Goal: Information Seeking & Learning: Check status

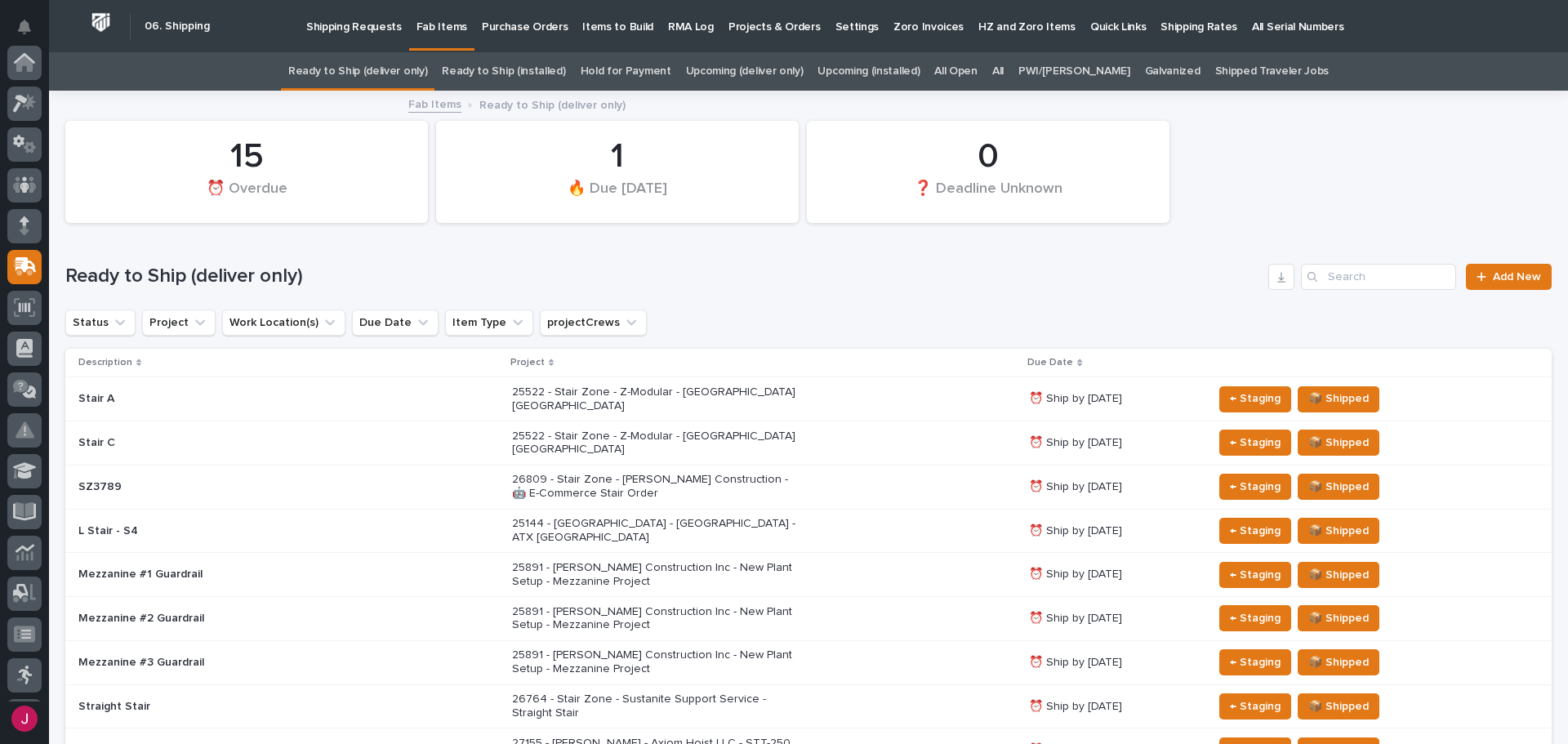
scroll to position [204, 0]
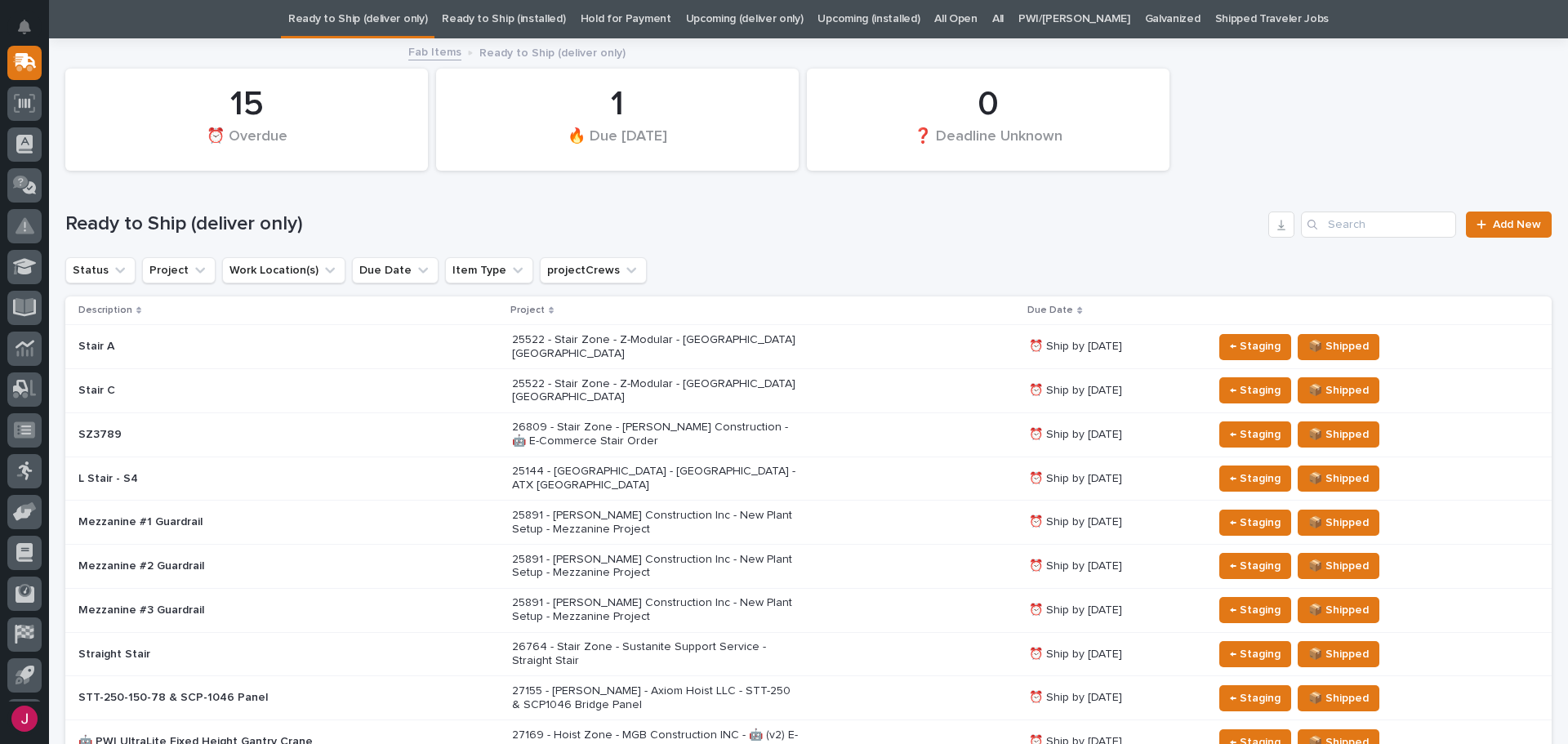
click at [1004, 20] on link "All" at bounding box center [998, 19] width 12 height 38
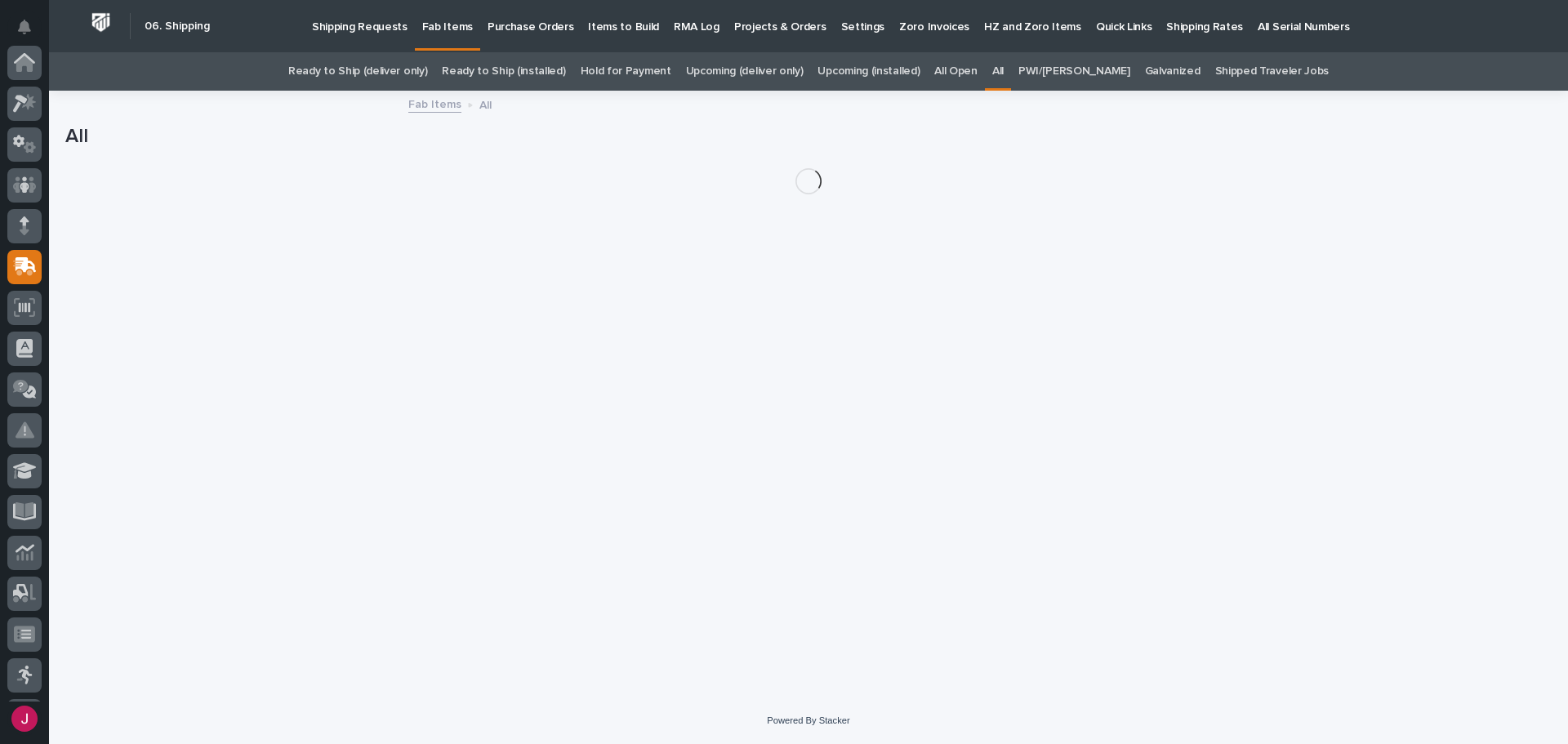
scroll to position [204, 0]
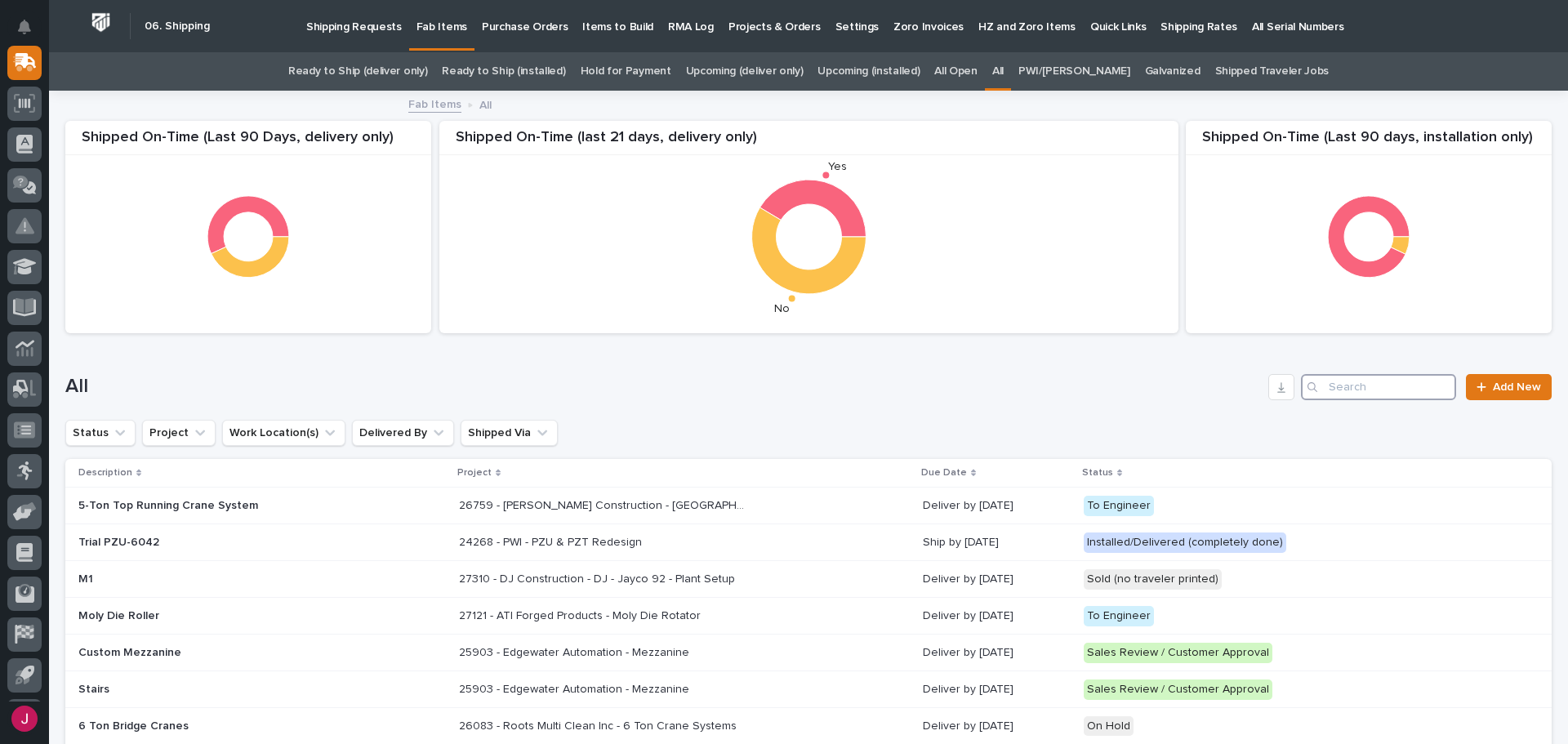
click at [1317, 386] on input "Search" at bounding box center [1379, 387] width 155 height 26
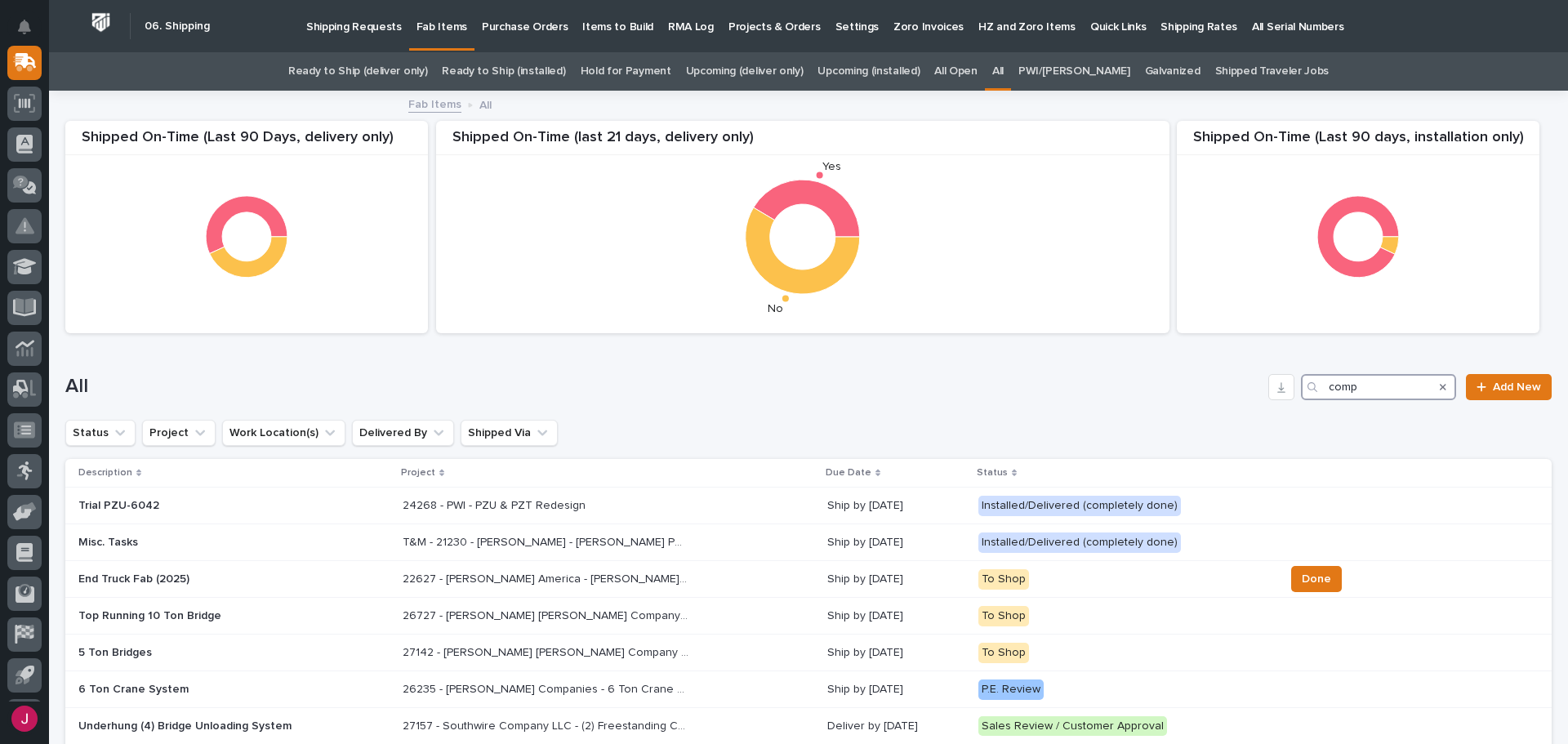
drag, startPoint x: 1371, startPoint y: 393, endPoint x: 1209, endPoint y: 396, distance: 162.0
click at [1211, 397] on div "All comp Add New" at bounding box center [809, 387] width 1487 height 26
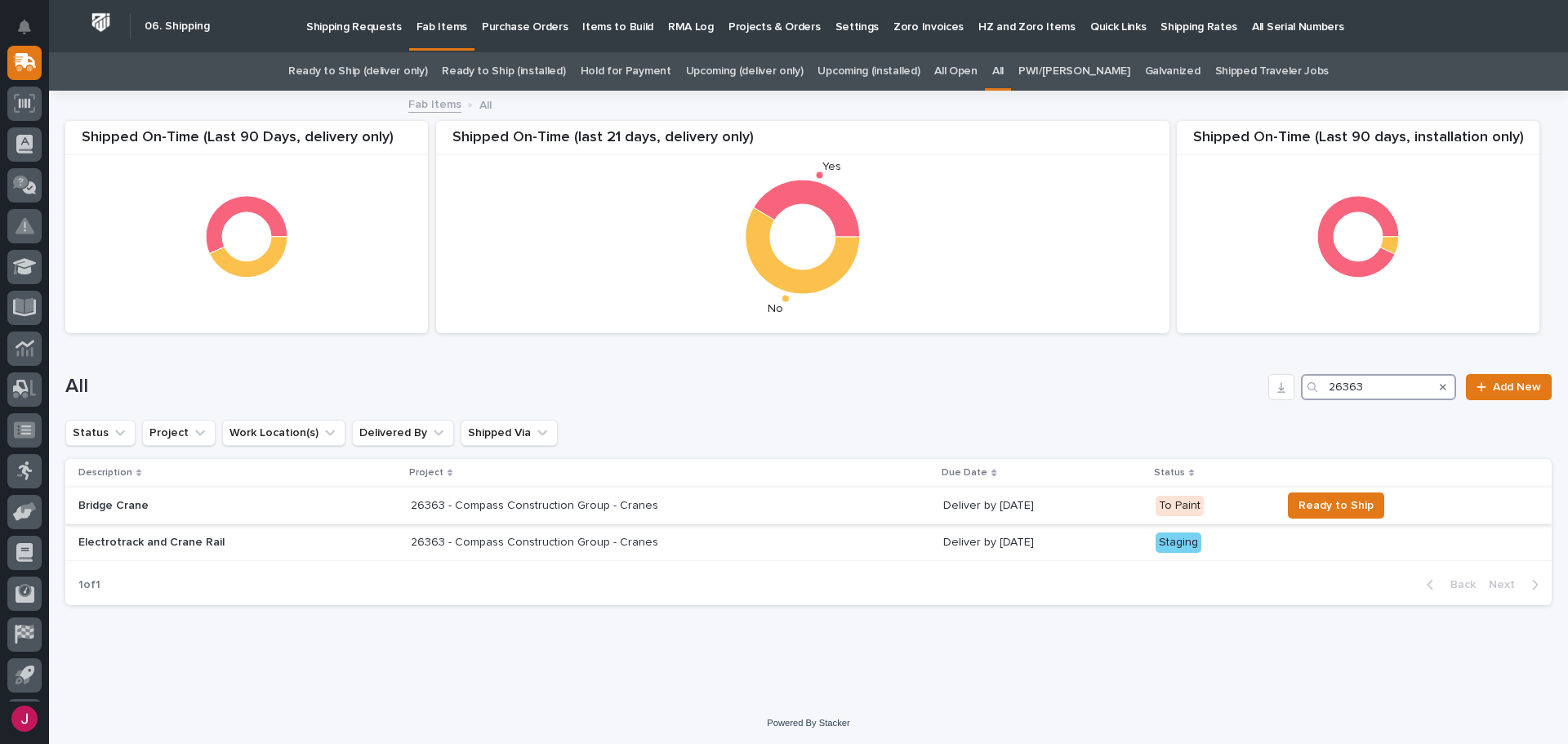
type input "26363"
click at [515, 504] on p "26363 - Compass Construction Group - Cranes" at bounding box center [536, 504] width 251 height 17
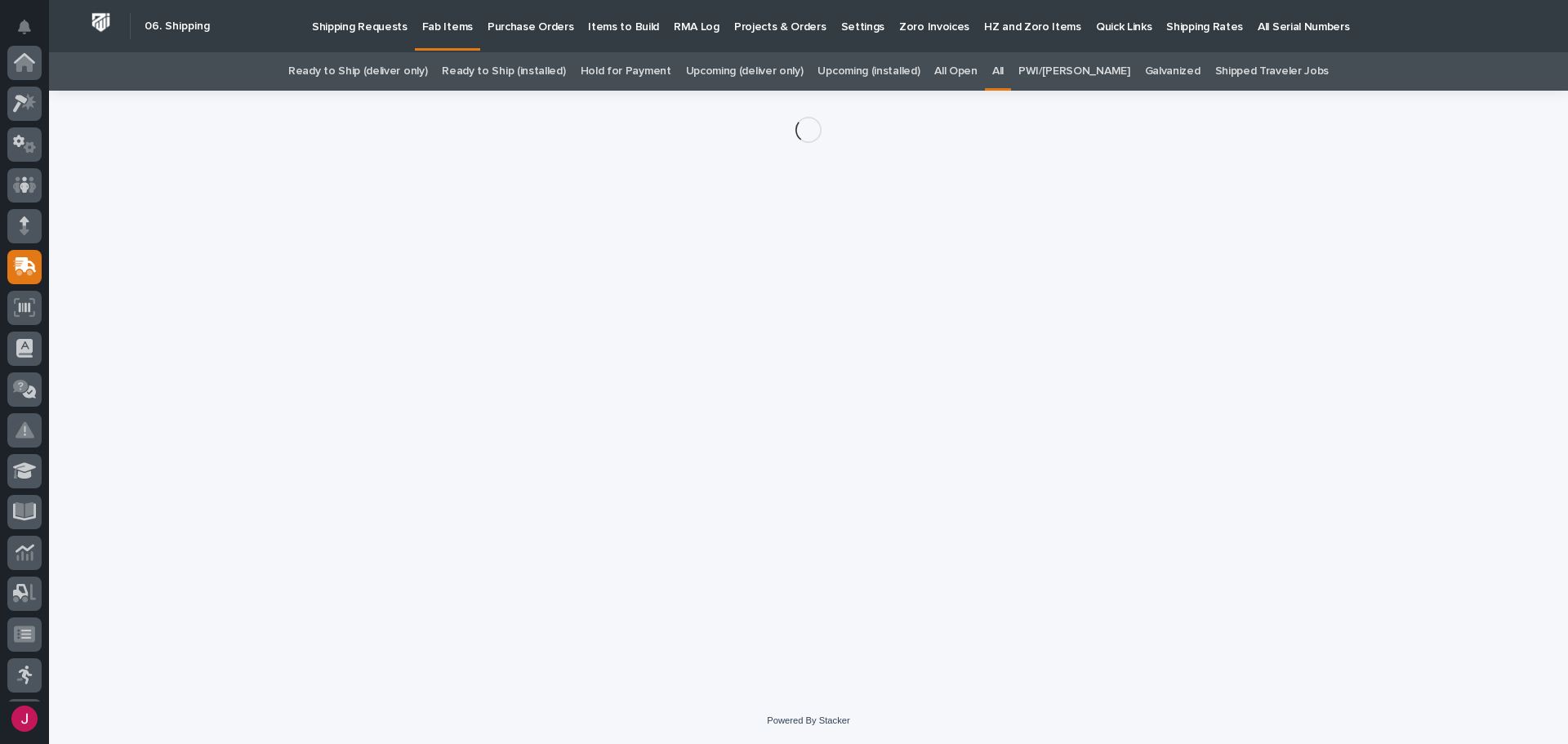
scroll to position [204, 0]
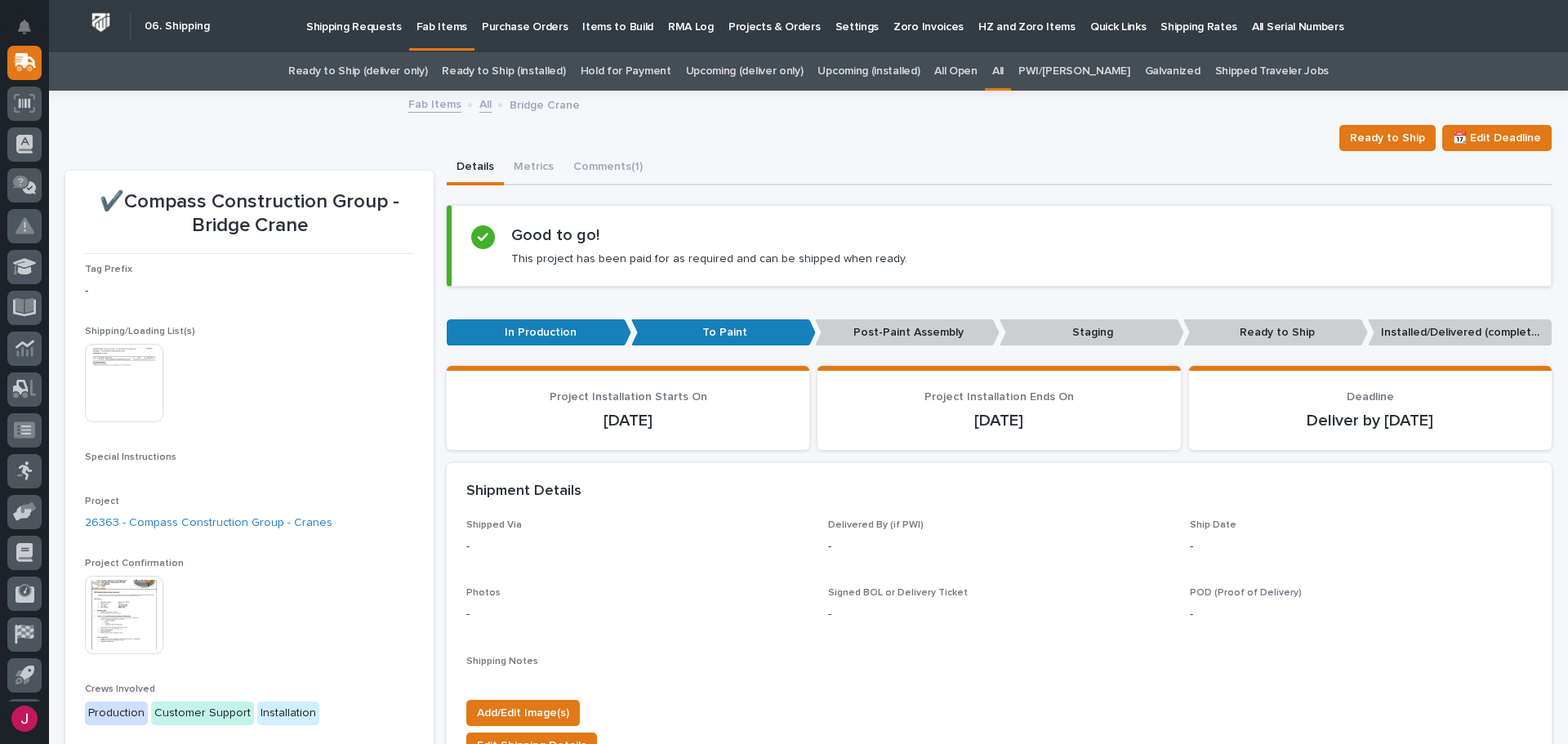
click at [126, 370] on img at bounding box center [124, 383] width 79 height 79
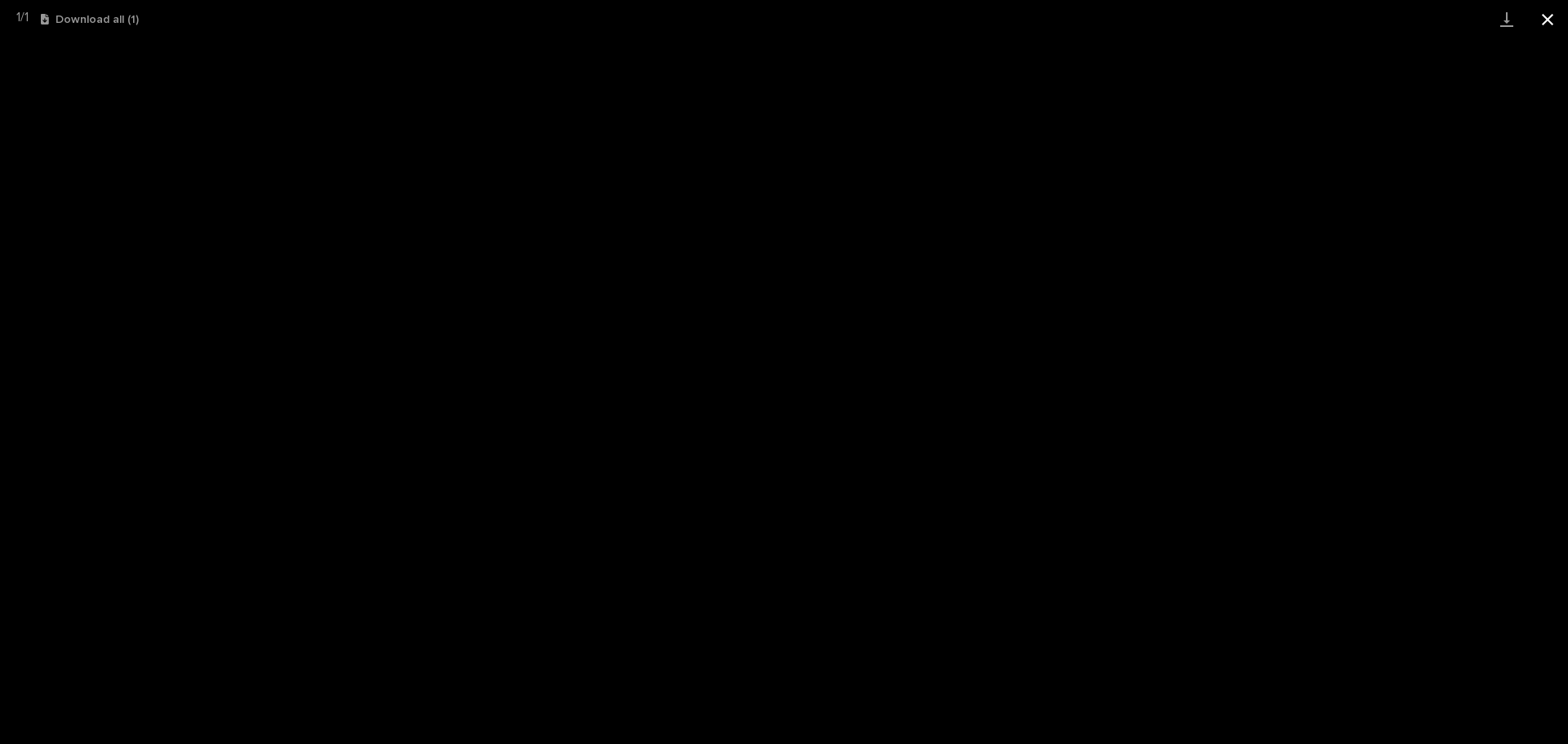
click at [1544, 24] on button "Close gallery" at bounding box center [1547, 19] width 41 height 38
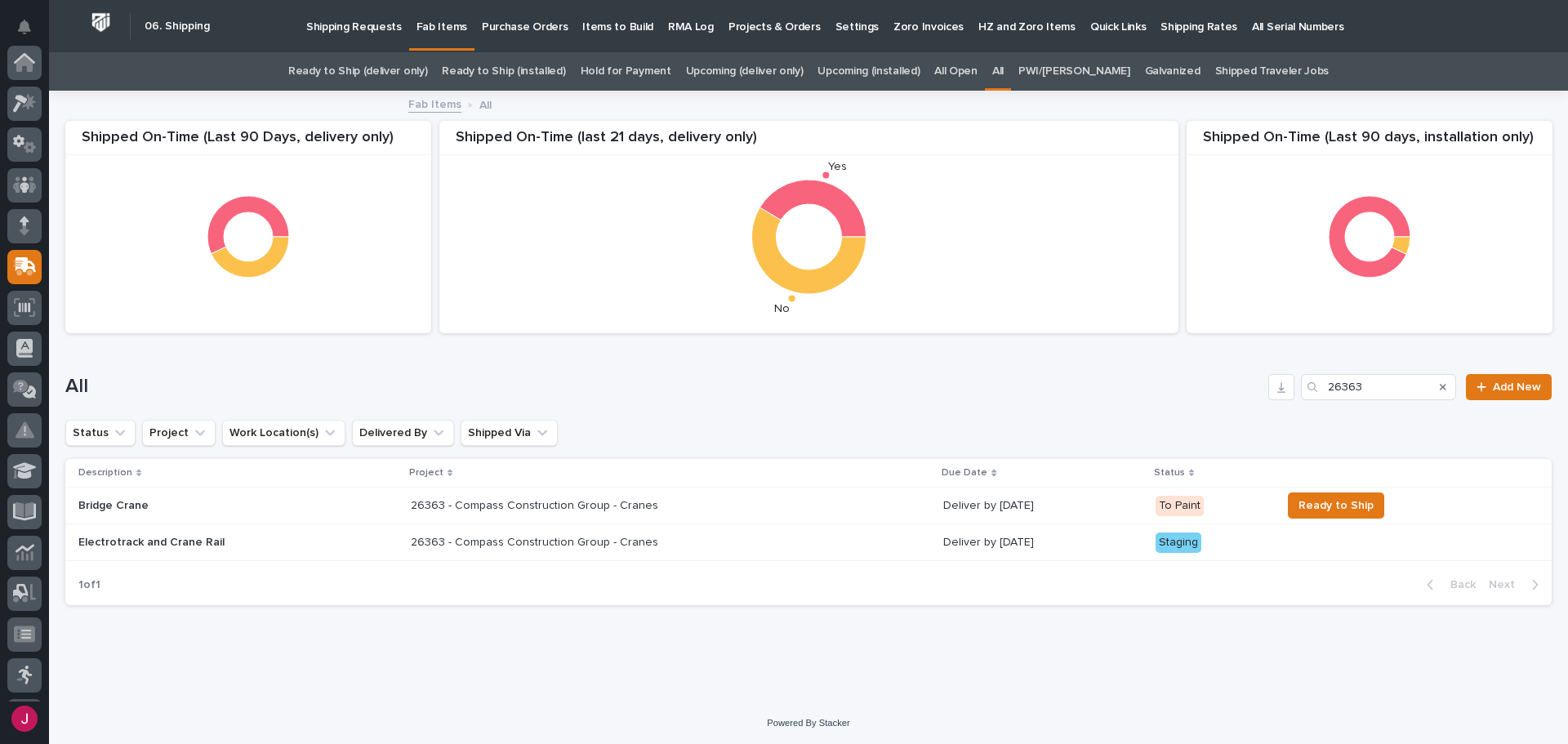
scroll to position [204, 0]
click at [514, 541] on p "26363 - Compass Construction Group - Cranes" at bounding box center [536, 541] width 251 height 17
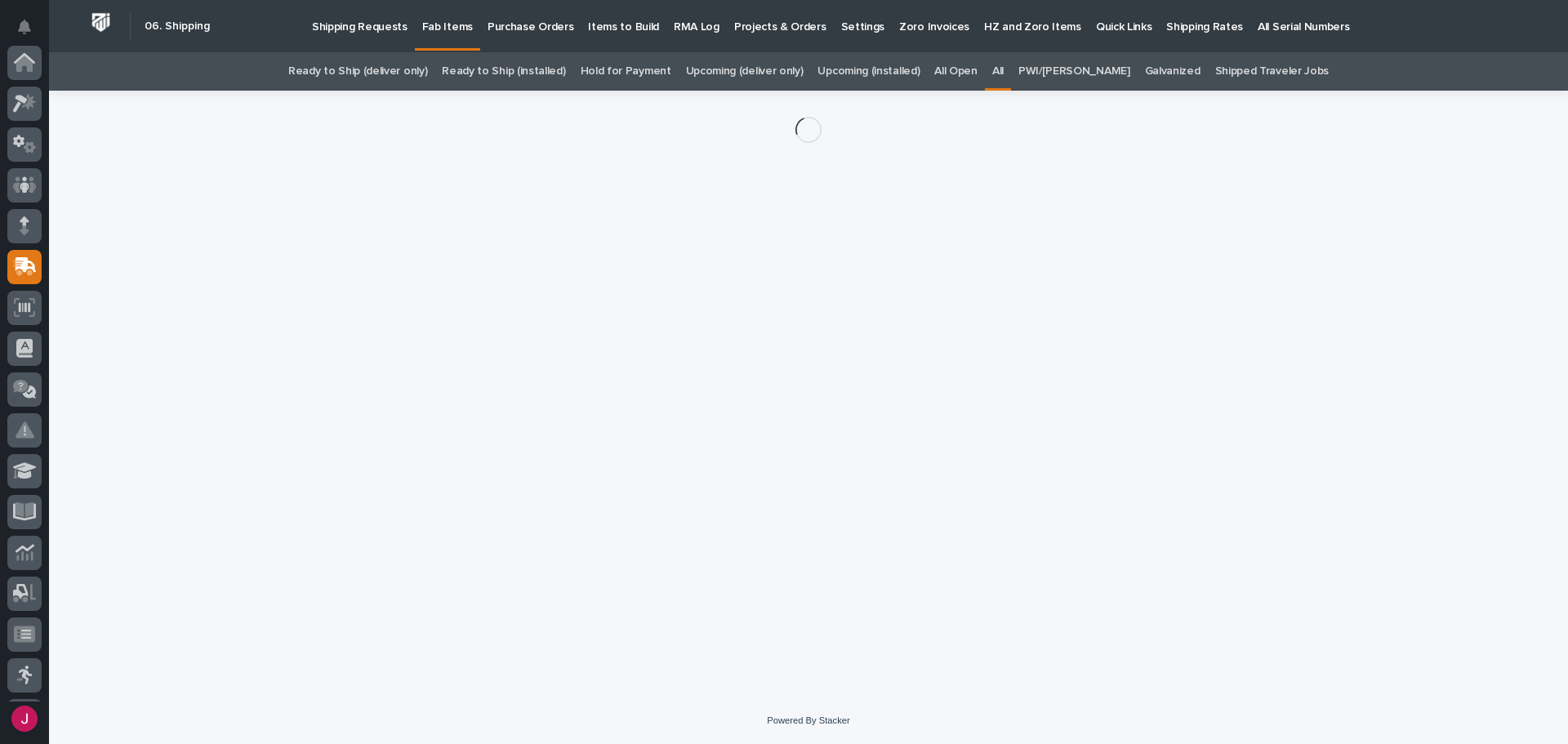
scroll to position [204, 0]
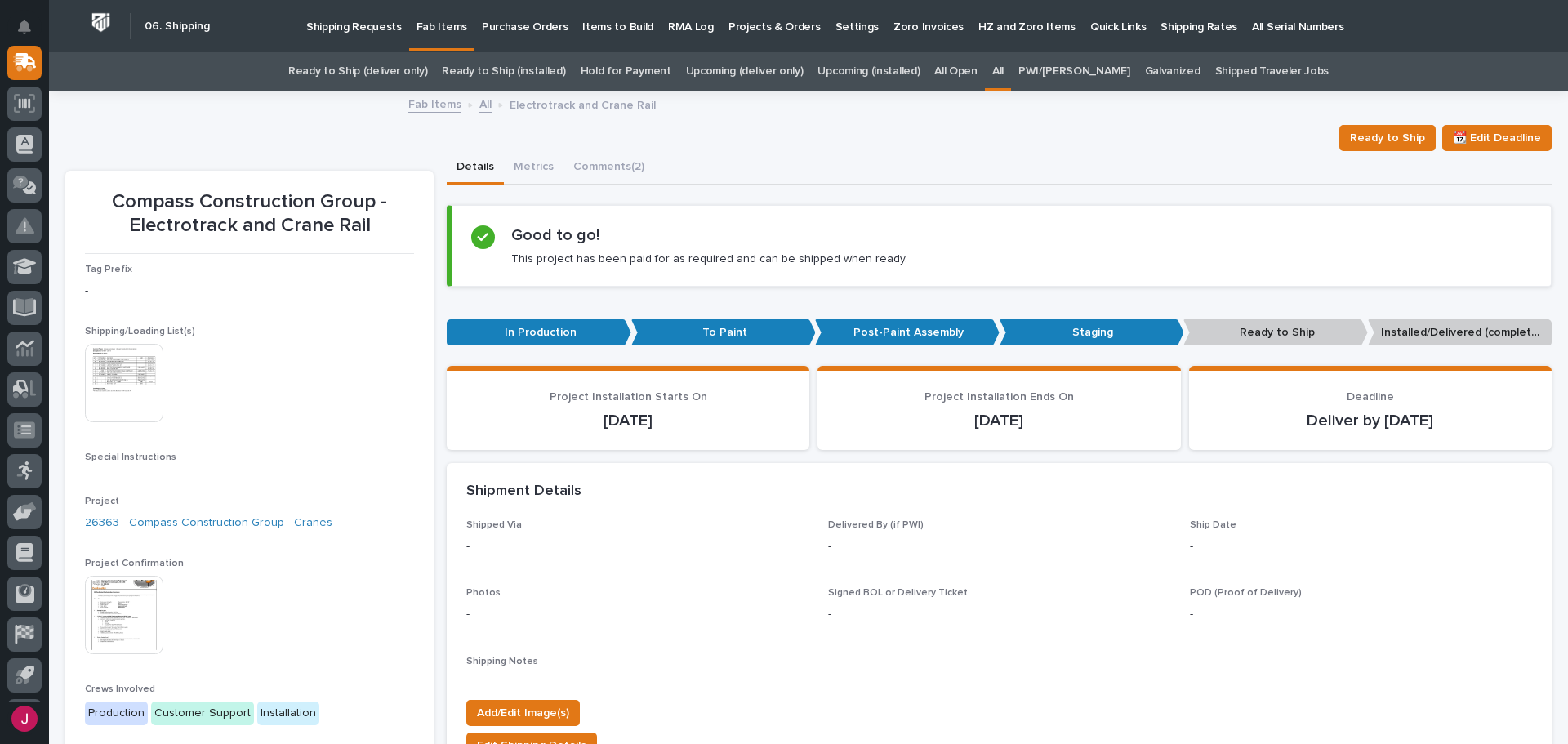
click at [132, 392] on img at bounding box center [124, 383] width 79 height 79
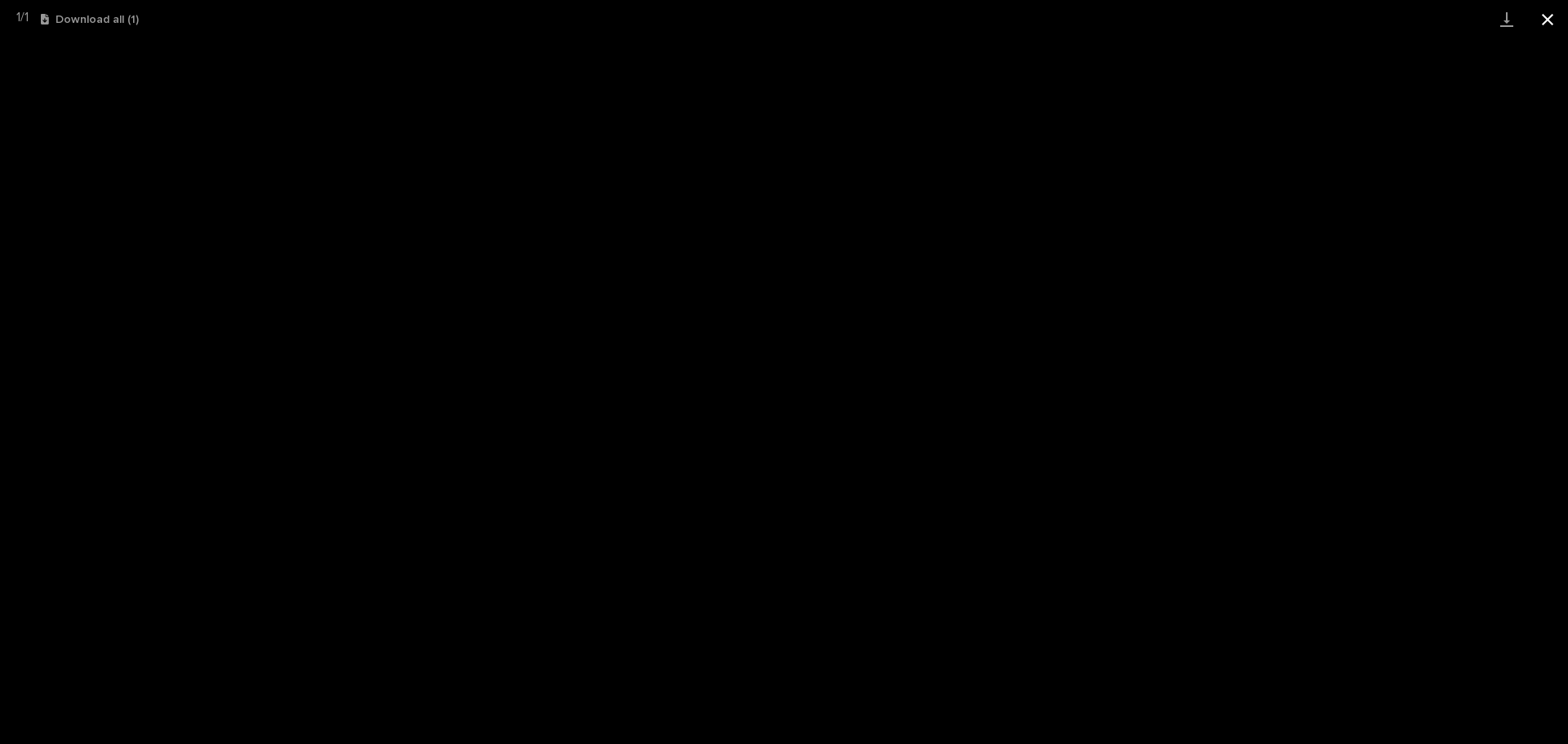
click at [1547, 21] on button "Close gallery" at bounding box center [1547, 19] width 41 height 38
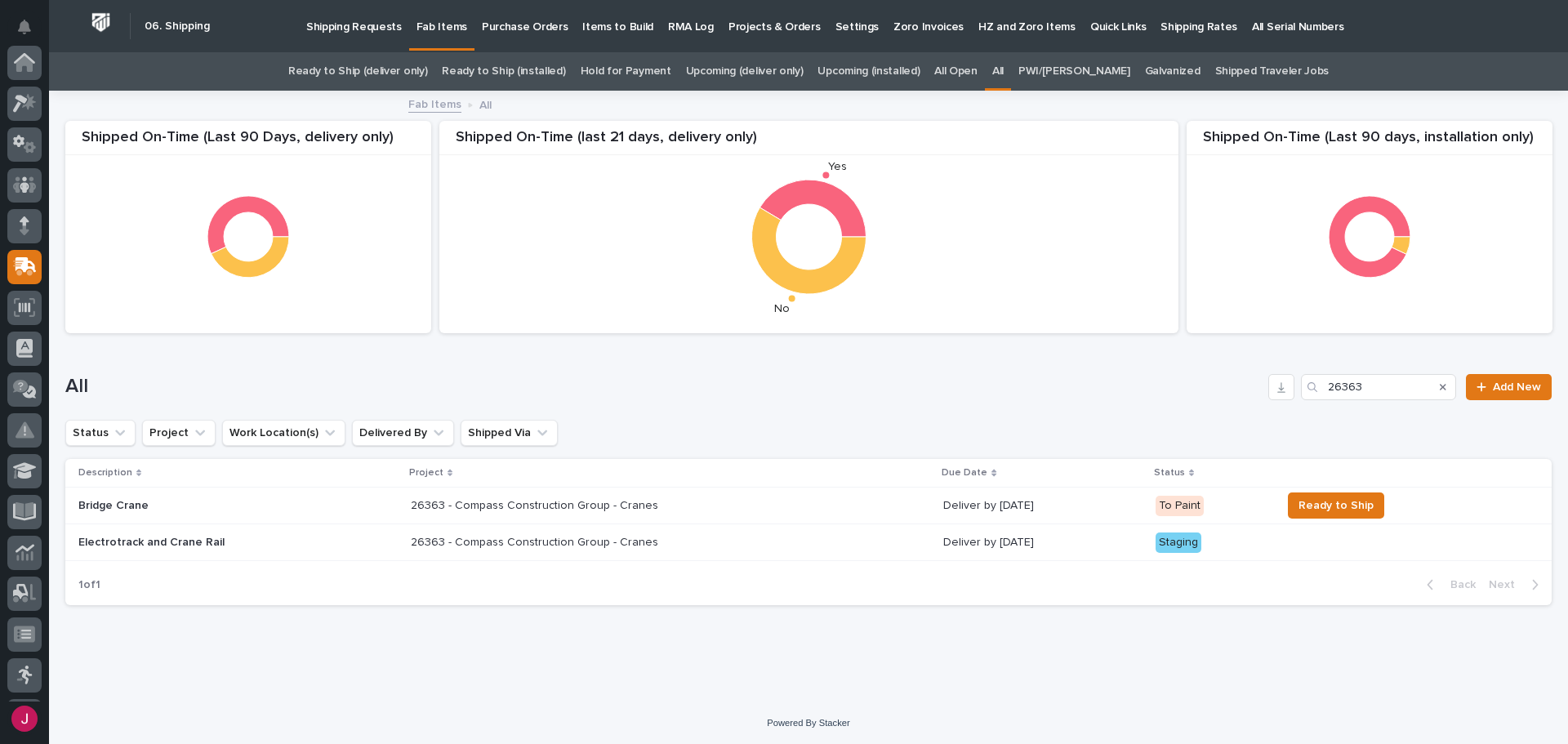
scroll to position [204, 0]
click at [494, 502] on p "26363 - Compass Construction Group - Cranes" at bounding box center [536, 504] width 251 height 17
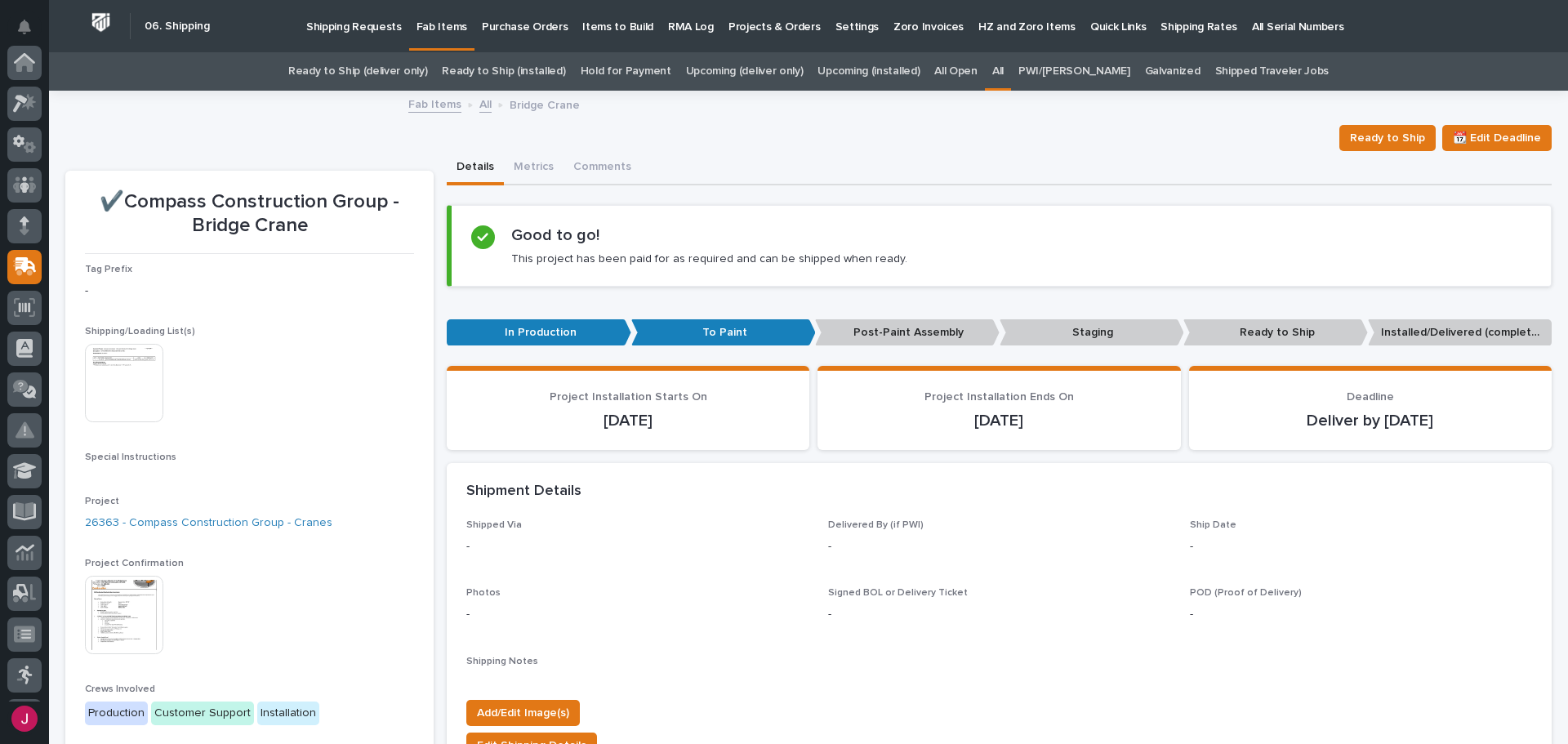
scroll to position [204, 0]
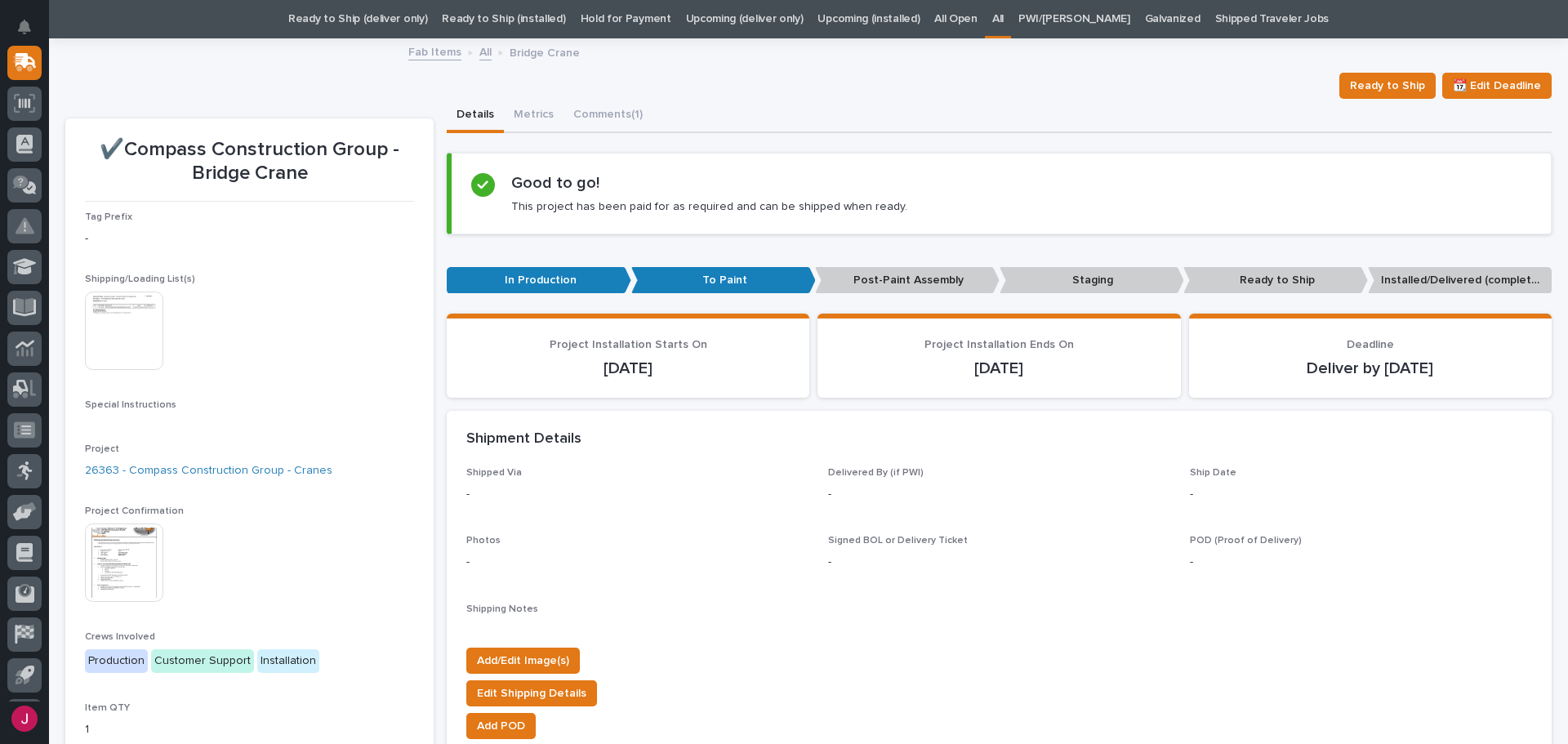
click at [136, 330] on img at bounding box center [124, 331] width 79 height 79
